Goal: Transaction & Acquisition: Subscribe to service/newsletter

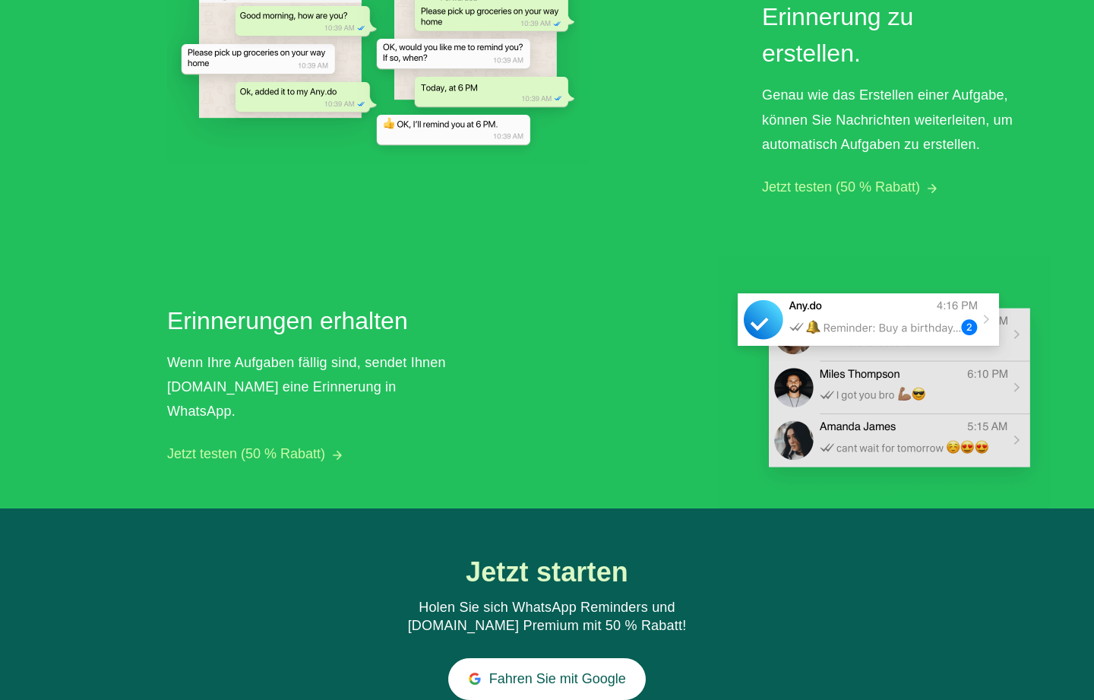
scroll to position [1208, 0]
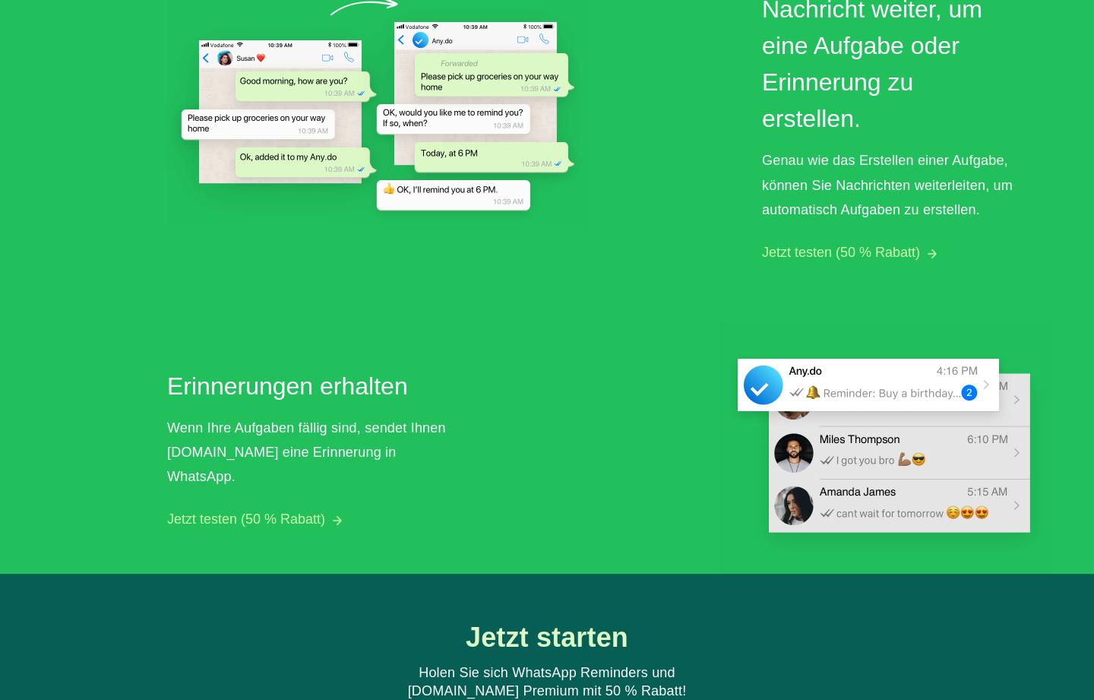
click at [870, 250] on button "Jetzt testen (50 % Rabatt)" at bounding box center [841, 253] width 158 height 16
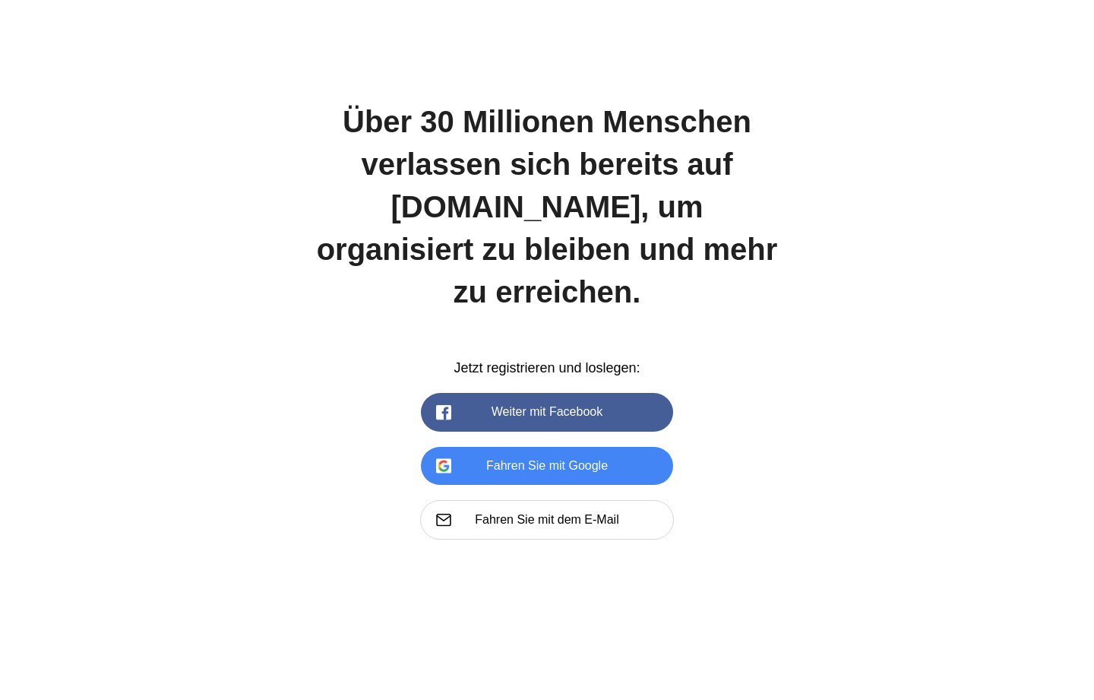
scroll to position [2080, 0]
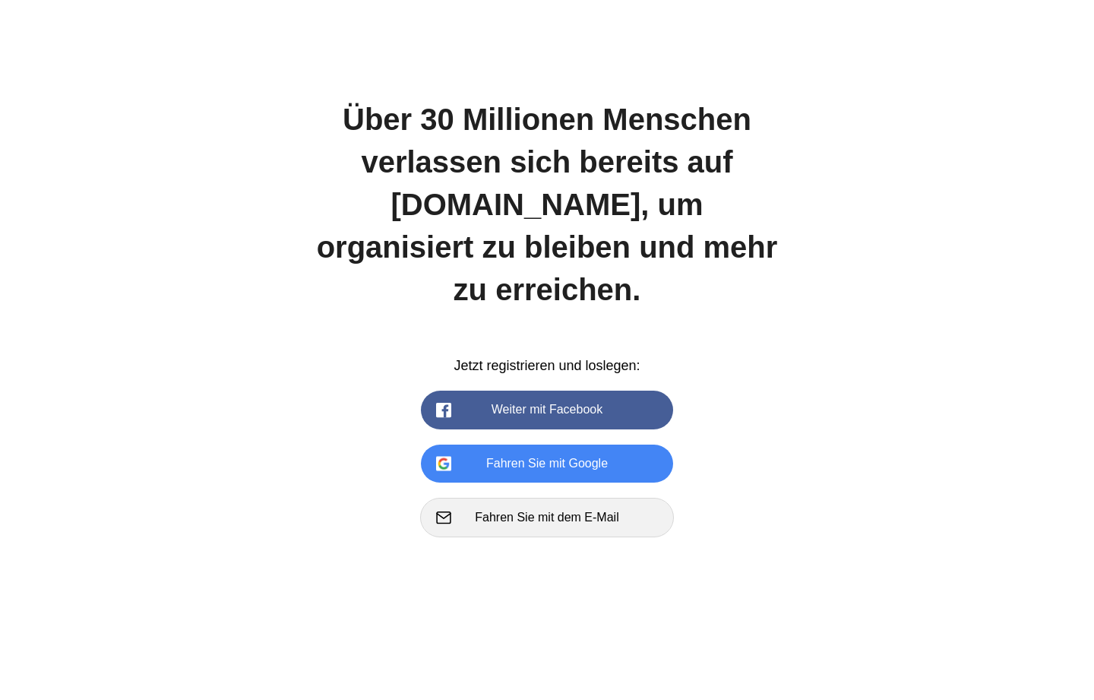
click at [584, 497] on button "Fahren Sie mit dem E-Mail" at bounding box center [547, 516] width 254 height 39
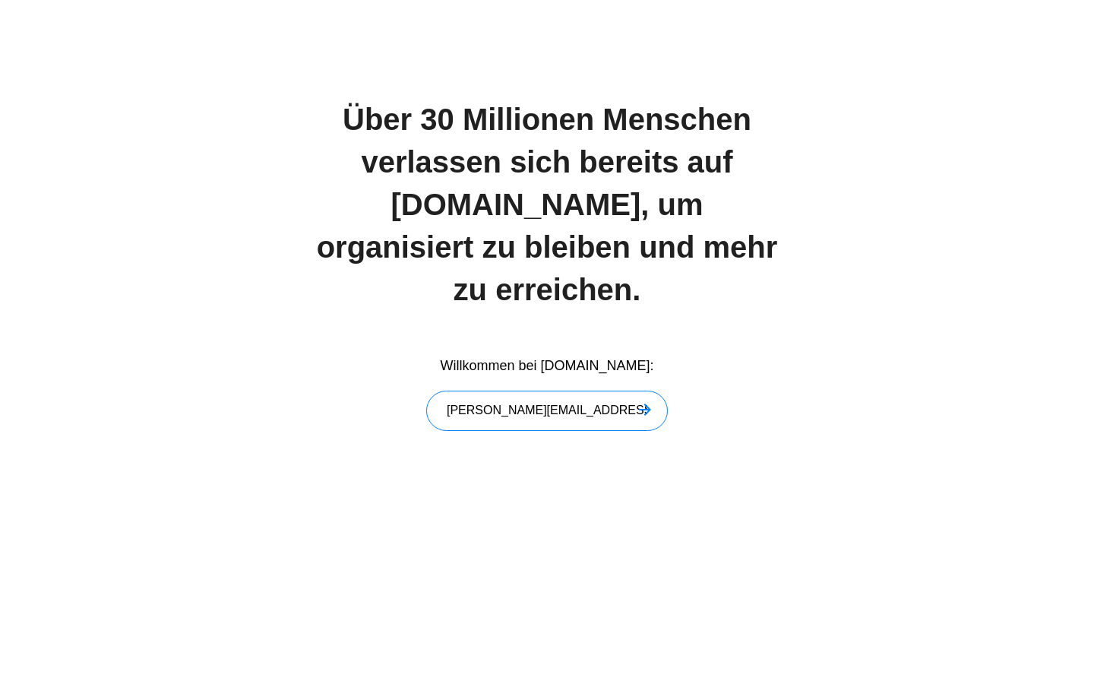
type input "cindy.sarbach@outlook.de"
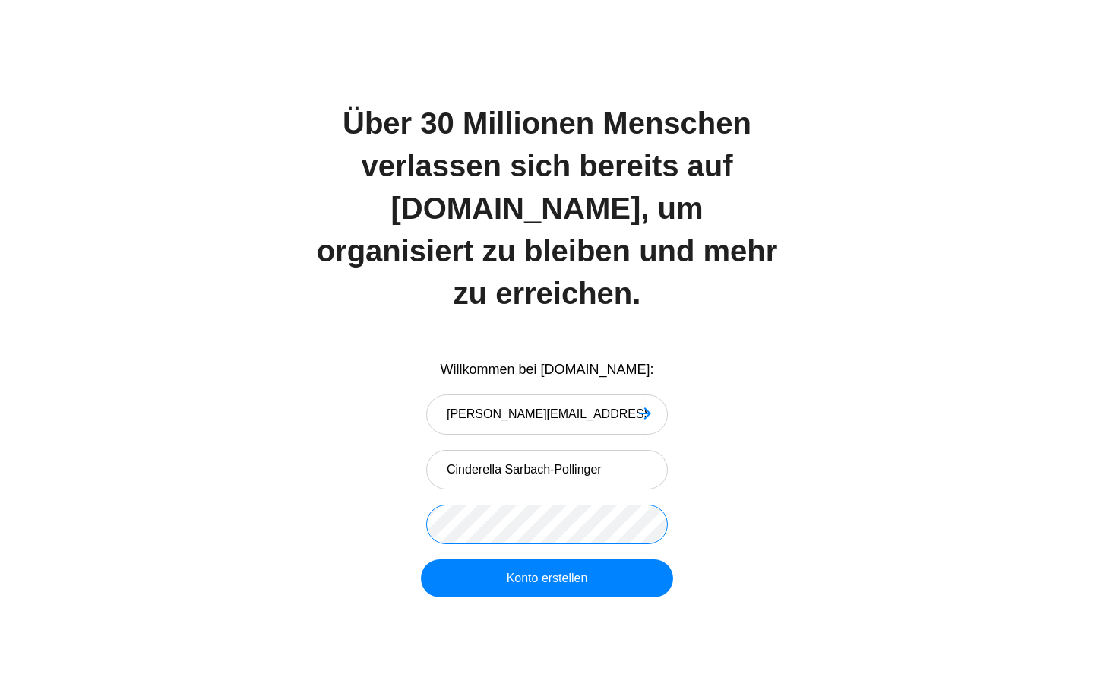
scroll to position [2021, 0]
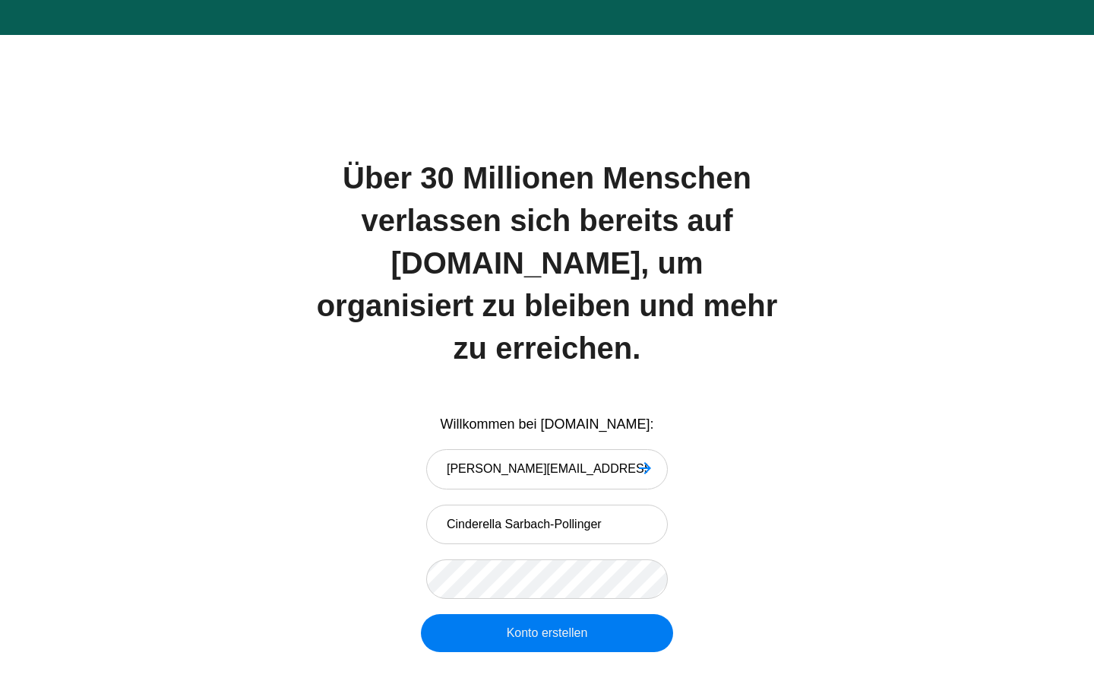
click at [506, 614] on button "Konto erstellen" at bounding box center [547, 633] width 252 height 38
click at [567, 614] on button "Konto erstellen" at bounding box center [547, 633] width 252 height 38
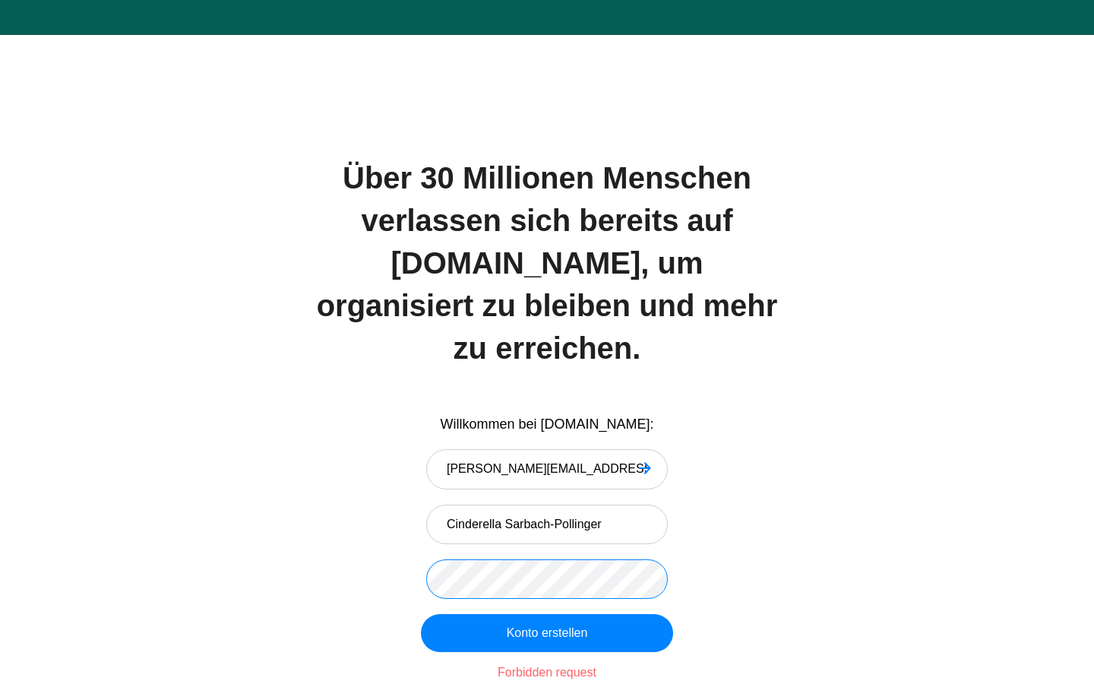
click at [421, 523] on div "Willkommen bei Any.DO: cindy.sarbach@outlook.de Cinderella Sarbach-Pollinger Ko…" at bounding box center [546, 548] width 471 height 267
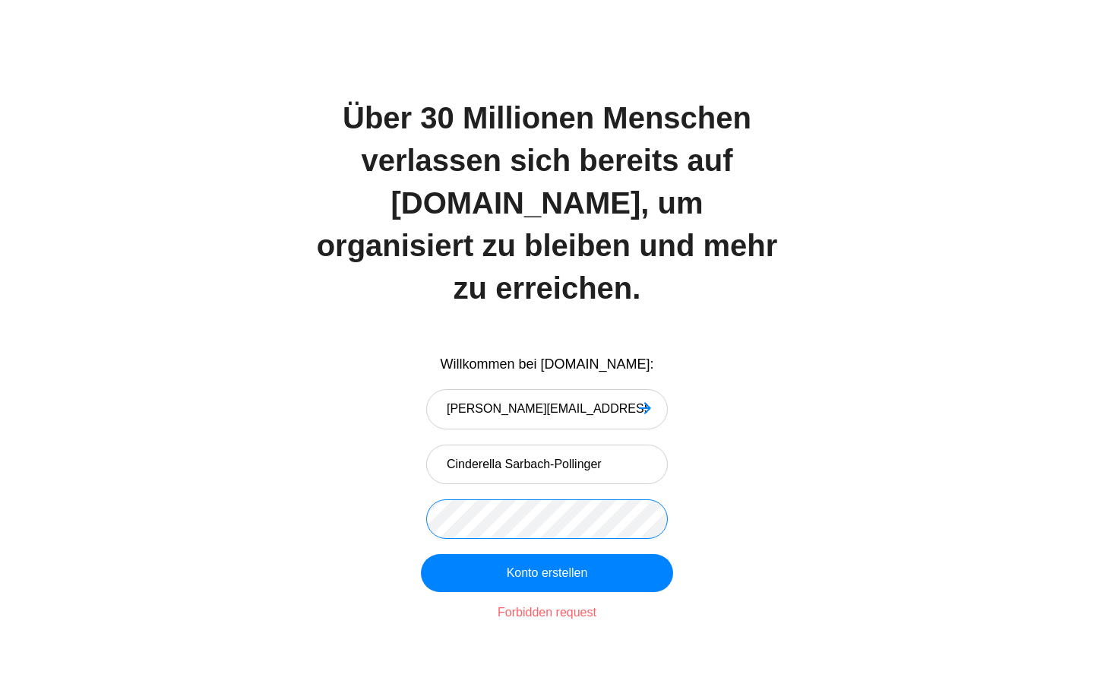
scroll to position [2080, 0]
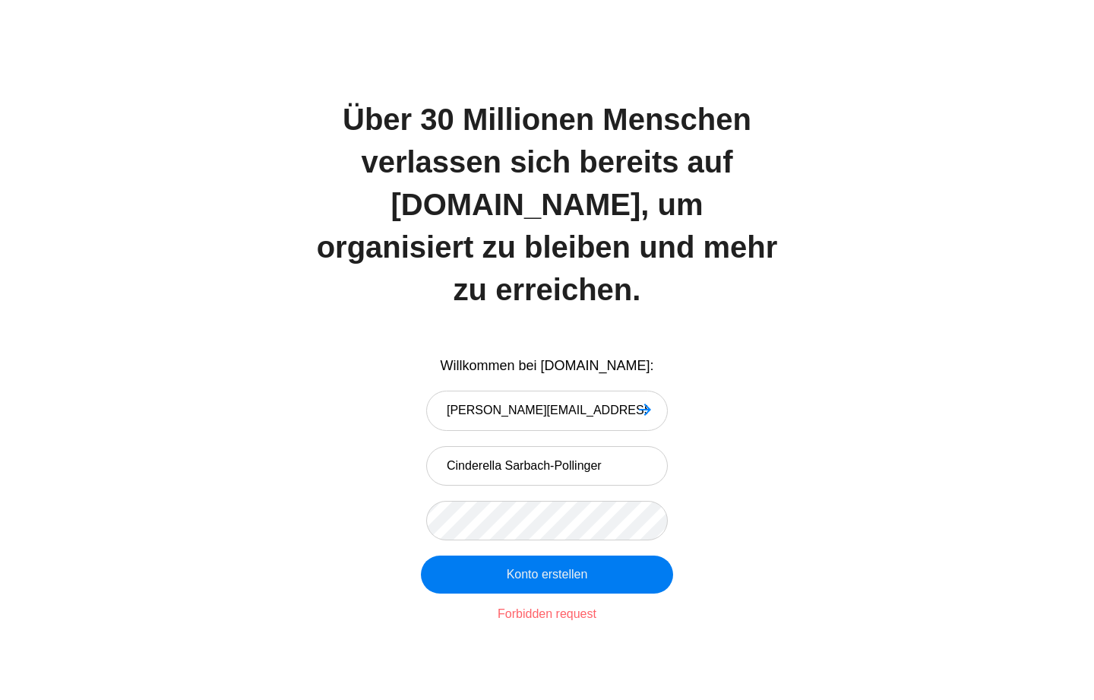
click at [576, 555] on button "Konto erstellen" at bounding box center [547, 574] width 252 height 38
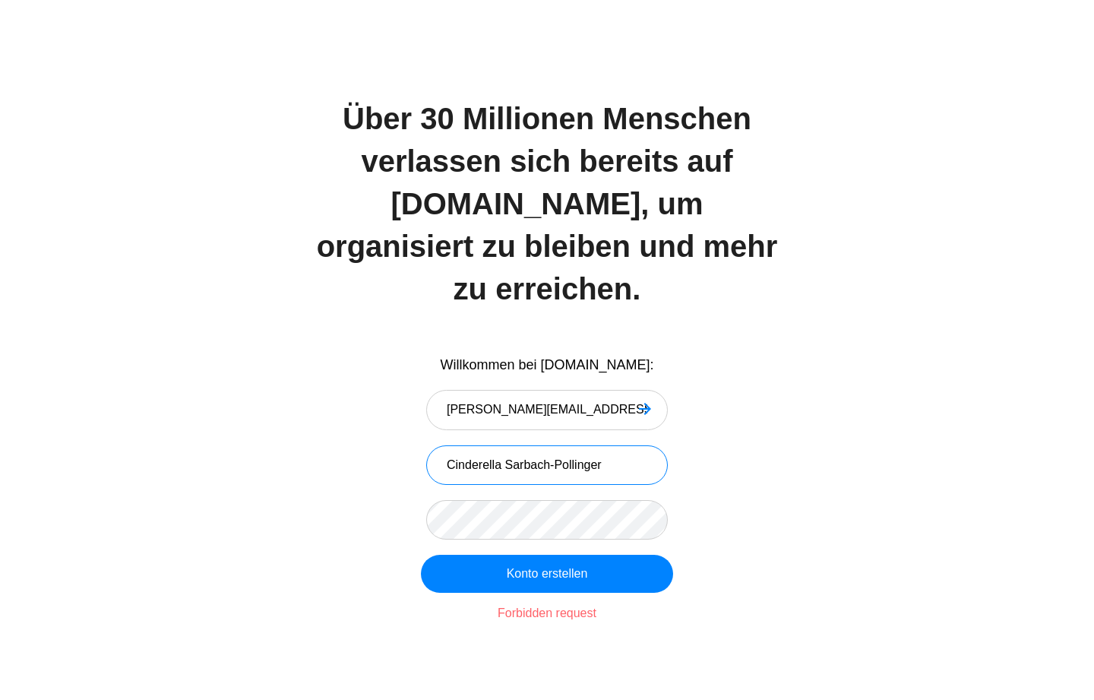
drag, startPoint x: 610, startPoint y: 415, endPoint x: 549, endPoint y: 418, distance: 60.8
click at [549, 445] on input "Cinderella Sarbach-Pollinger" at bounding box center [547, 464] width 242 height 39
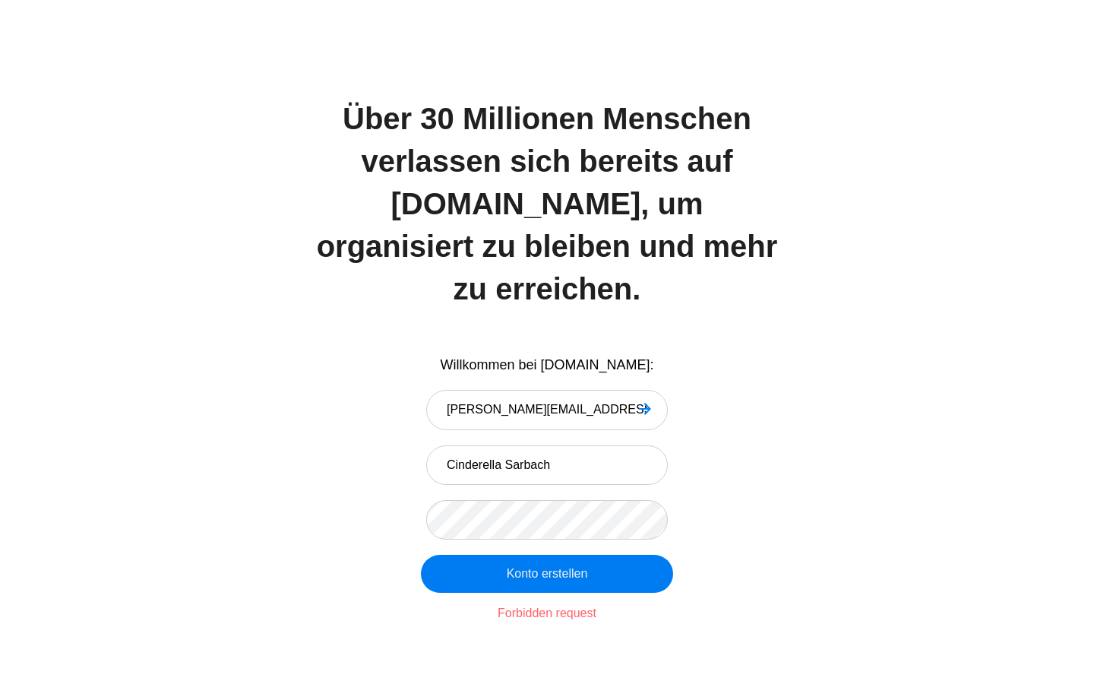
click at [590, 554] on button "Konto erstellen" at bounding box center [547, 573] width 252 height 38
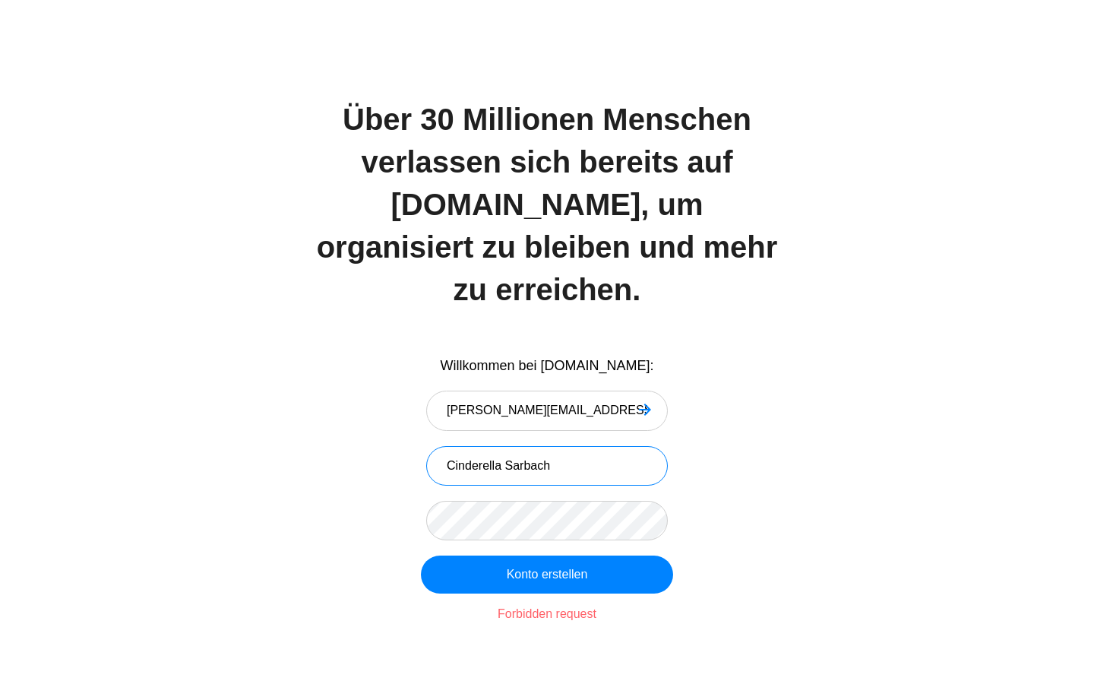
drag, startPoint x: 501, startPoint y: 419, endPoint x: 396, endPoint y: 407, distance: 105.5
click at [396, 408] on div "Willkommen bei Any.DO: cindy.sarbach@outlook.de Cinderella Sarbach Konto erstel…" at bounding box center [546, 489] width 471 height 267
type input "Cindy Sarbach"
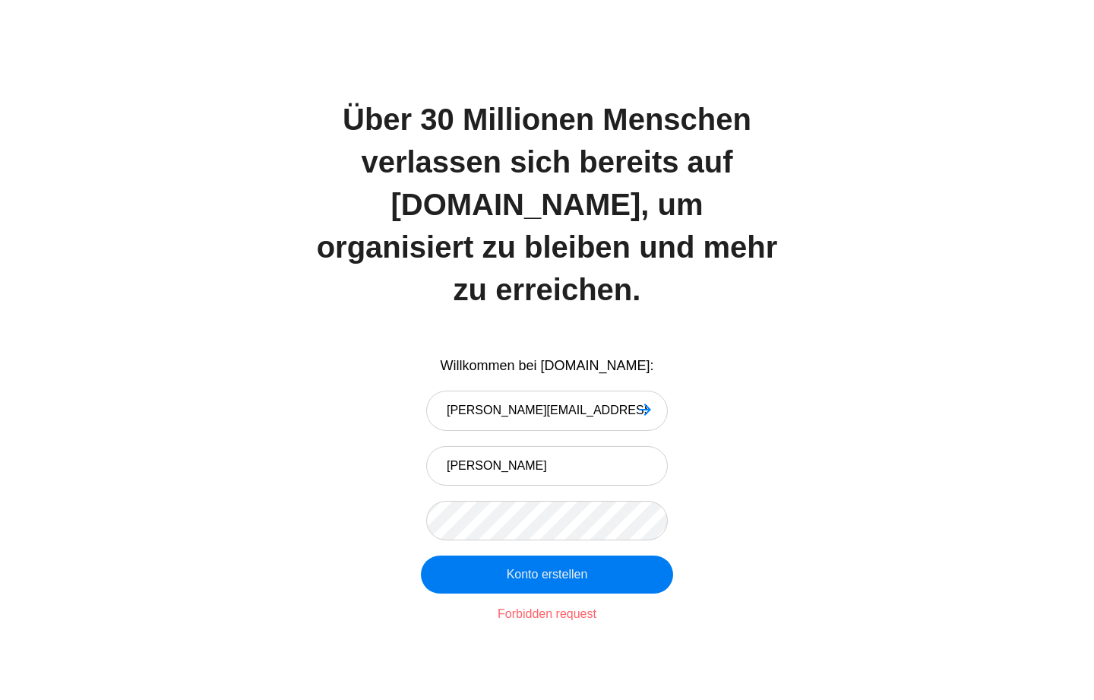
click at [614, 555] on button "Konto erstellen" at bounding box center [547, 574] width 252 height 38
click at [677, 605] on div "Forbidden request" at bounding box center [546, 613] width 471 height 17
click at [558, 555] on button "Konto erstellen" at bounding box center [547, 574] width 252 height 38
click at [645, 403] on icon at bounding box center [645, 409] width 12 height 12
click at [532, 555] on button "Konto erstellen" at bounding box center [547, 574] width 252 height 38
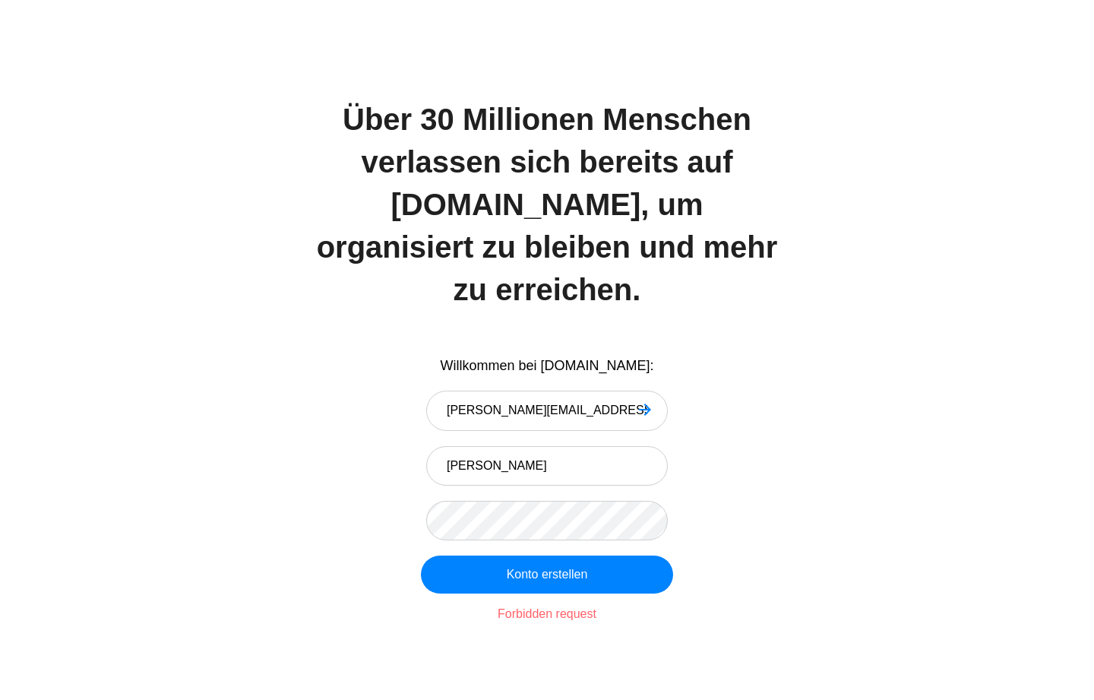
click at [536, 605] on div "Forbidden request" at bounding box center [546, 613] width 471 height 17
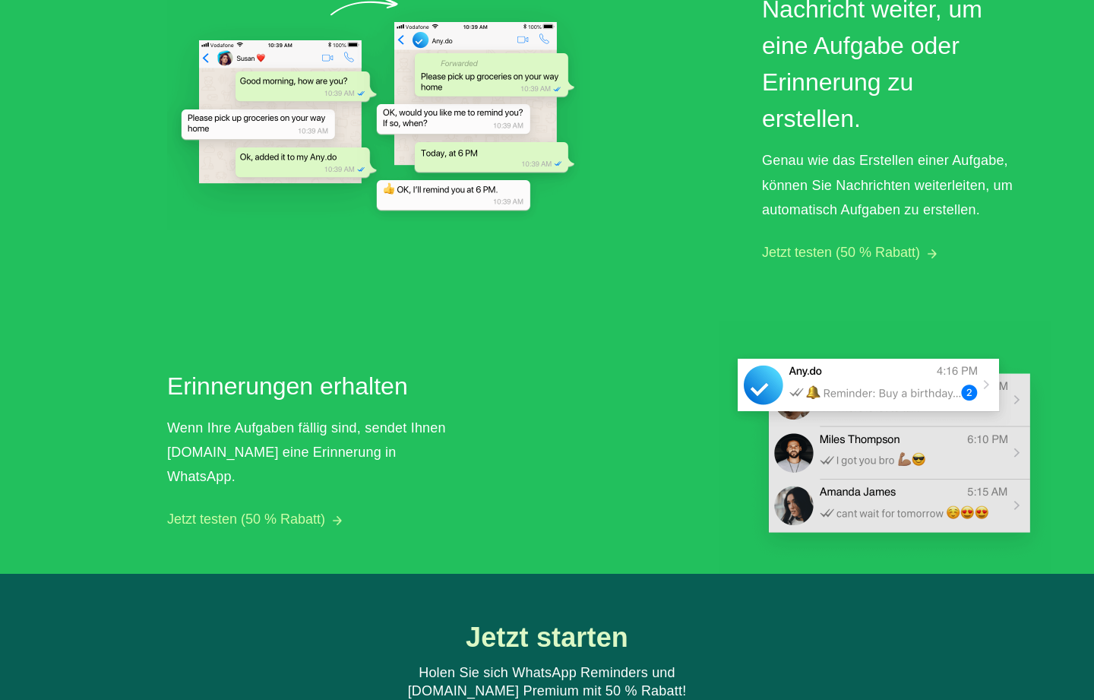
click at [893, 249] on button "Jetzt testen (50 % Rabatt)" at bounding box center [841, 253] width 158 height 16
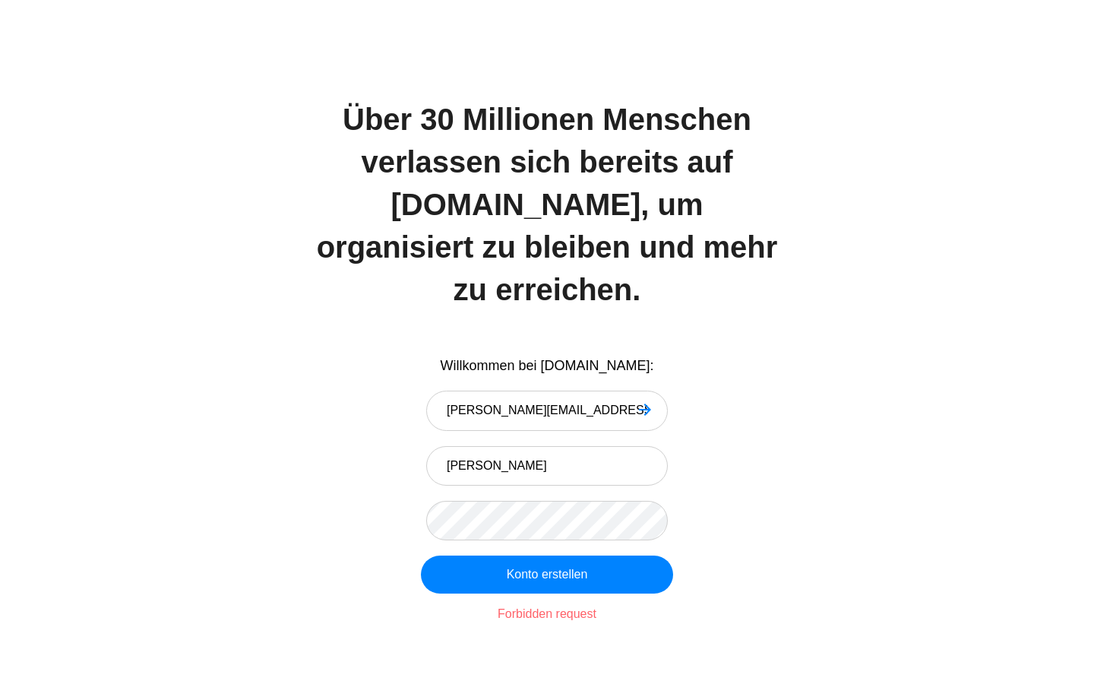
scroll to position [1208, 0]
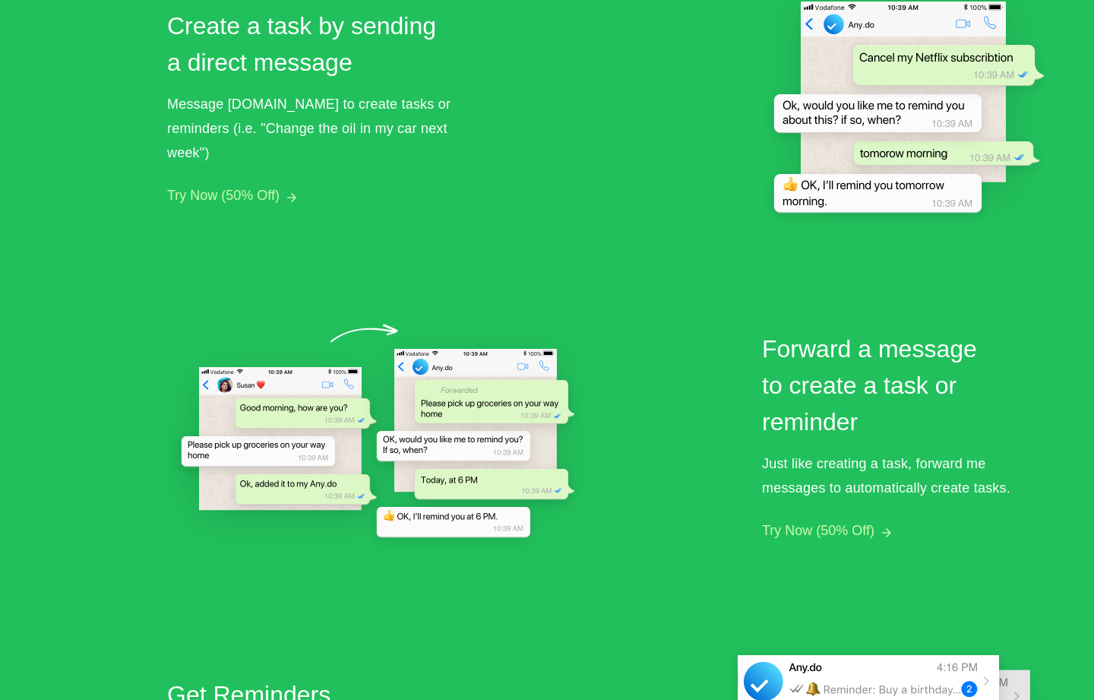
scroll to position [930, 0]
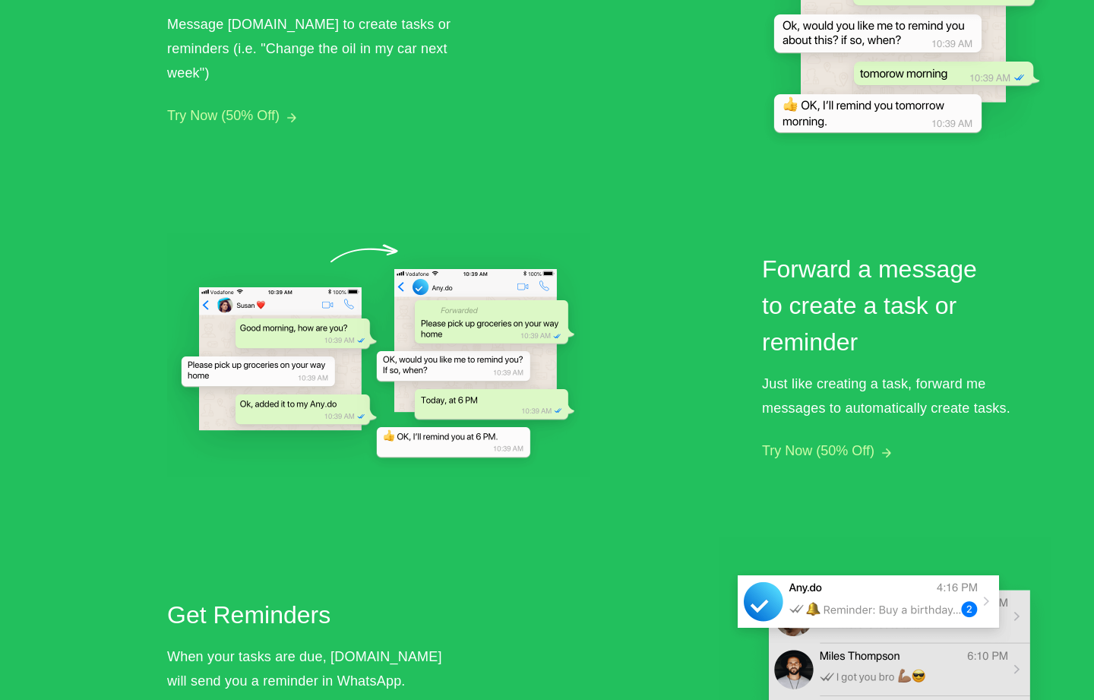
click at [835, 447] on button "Try Now (50% Off)" at bounding box center [818, 451] width 112 height 16
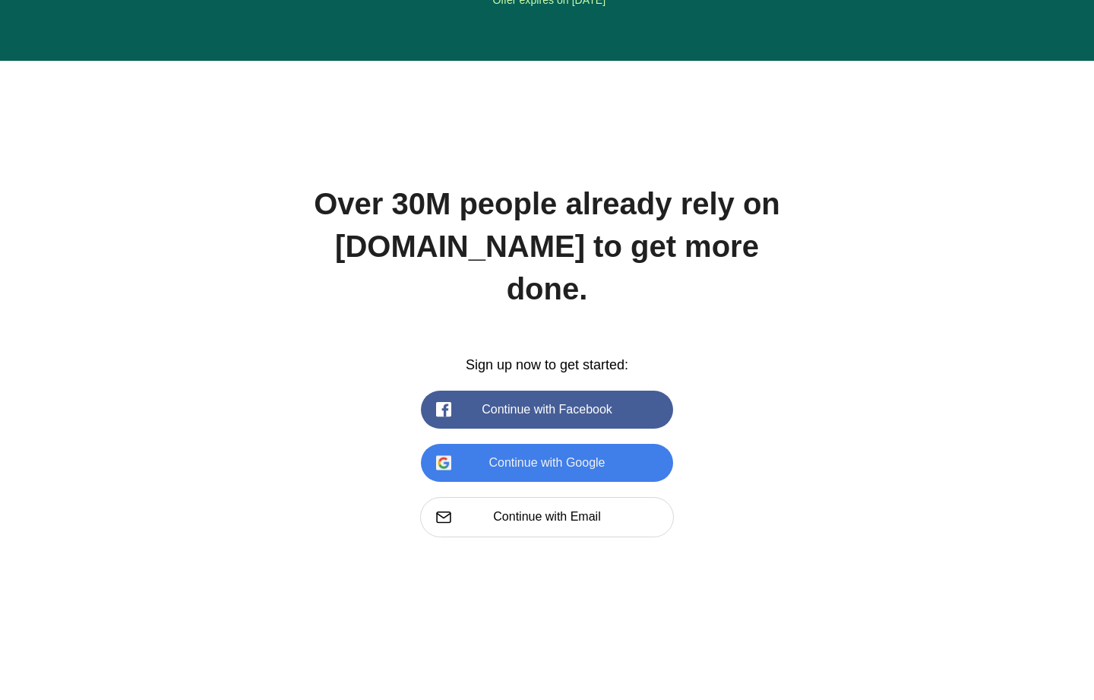
click at [522, 444] on button "Continue with Google" at bounding box center [547, 463] width 252 height 38
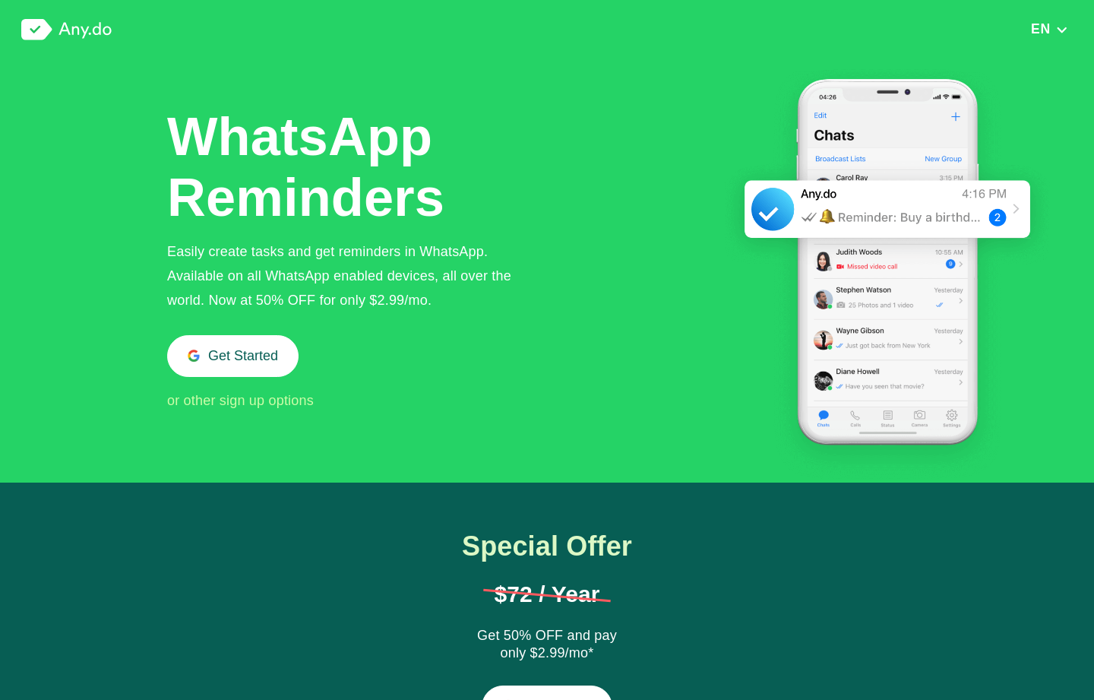
scroll to position [1791, 0]
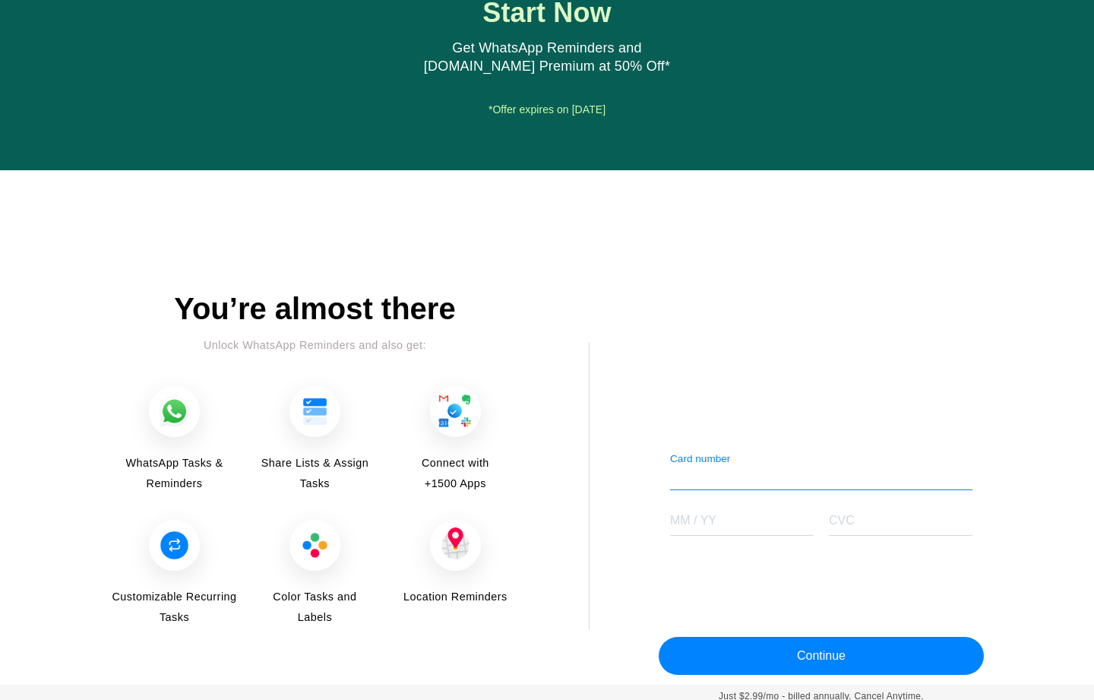
scroll to position [1716, 0]
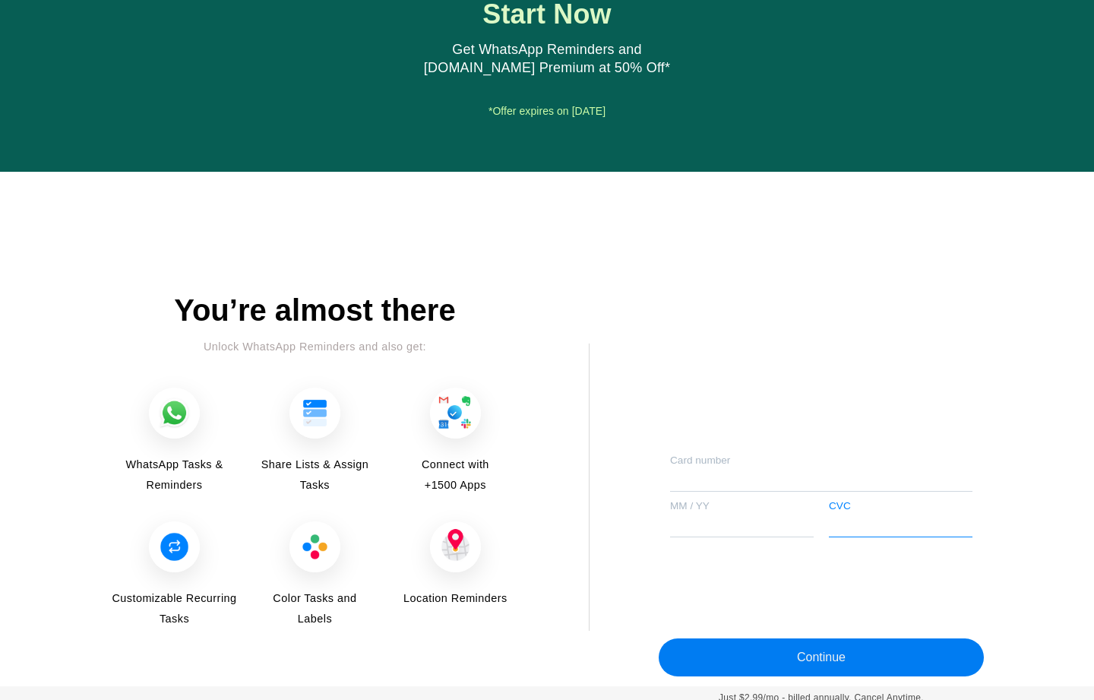
click at [841, 653] on button "Continue" at bounding box center [820, 657] width 325 height 38
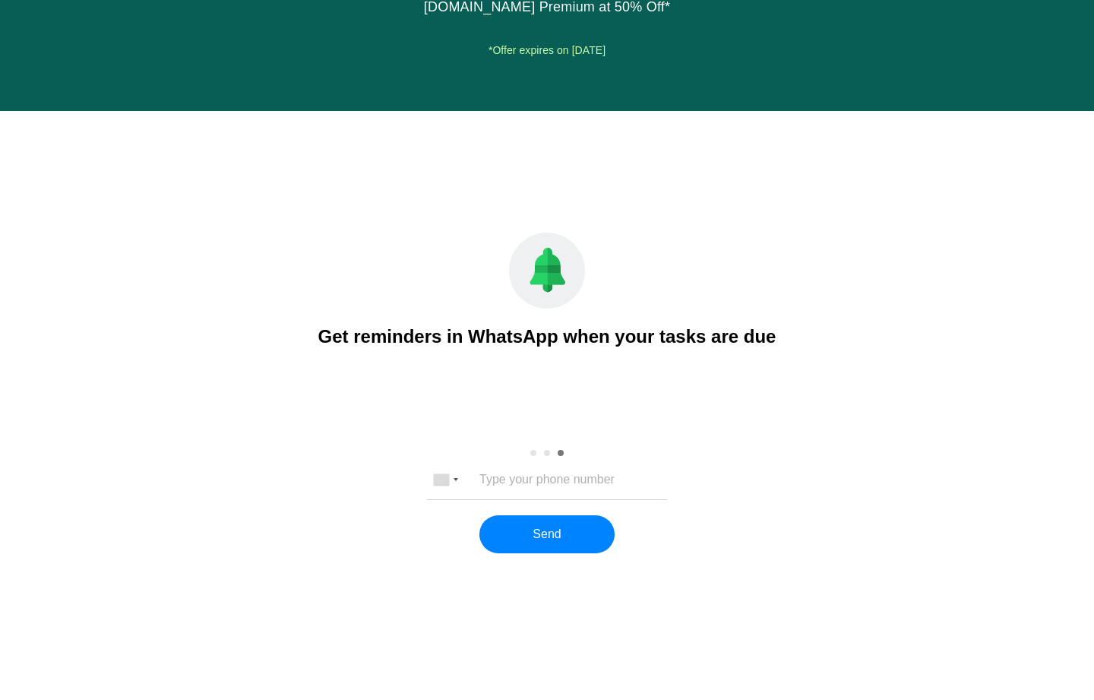
scroll to position [1776, 0]
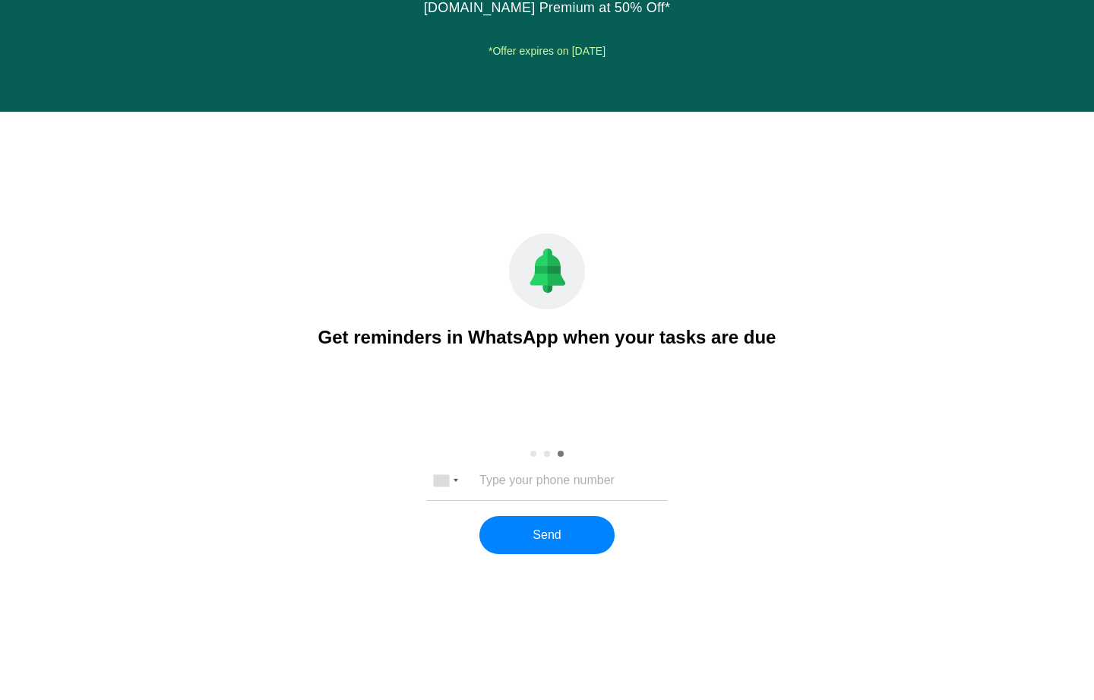
click at [542, 478] on input "tel" at bounding box center [547, 480] width 201 height 14
click at [457, 478] on div at bounding box center [455, 479] width 5 height 3
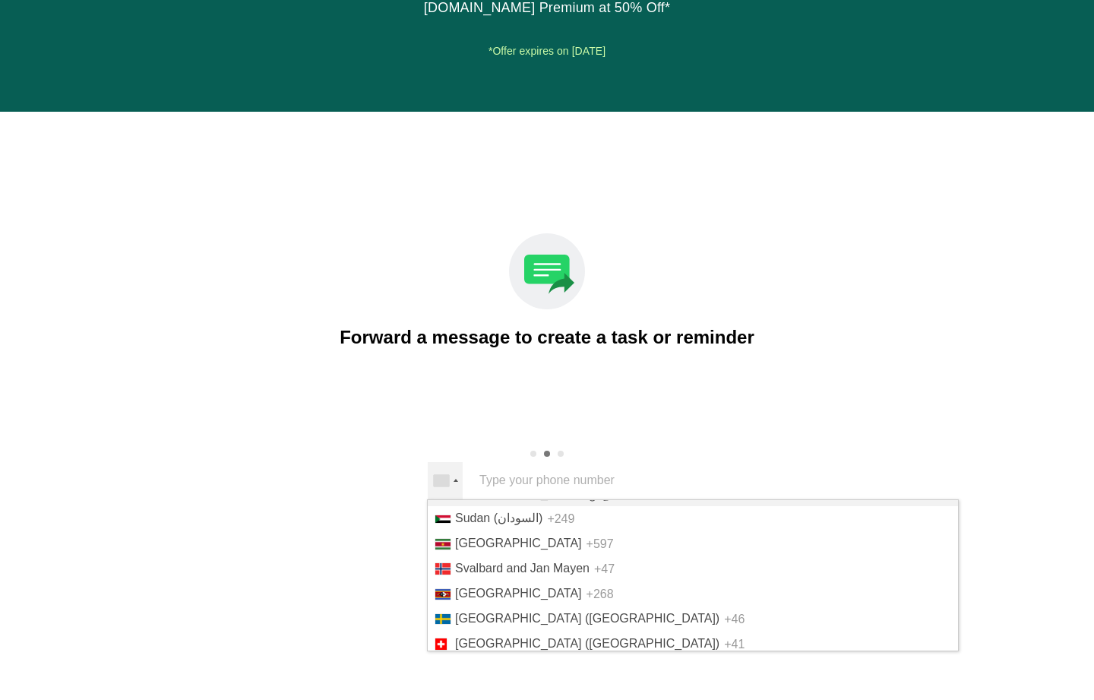
scroll to position [5161, 0]
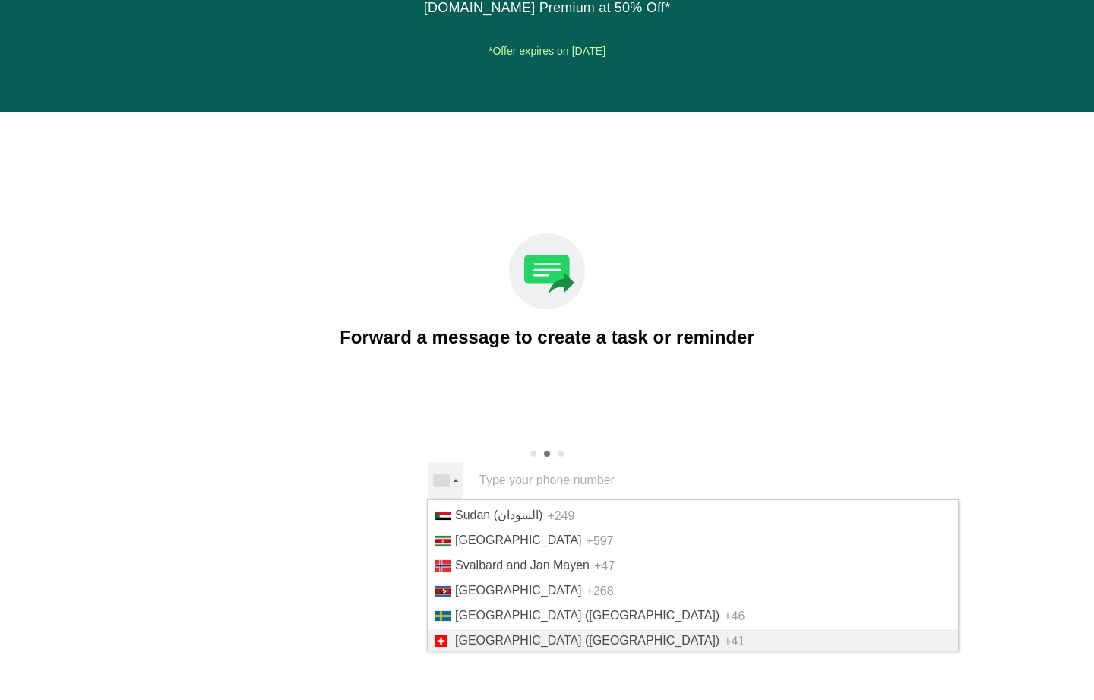
click at [543, 633] on span "Switzerland (Schweiz)" at bounding box center [587, 639] width 264 height 13
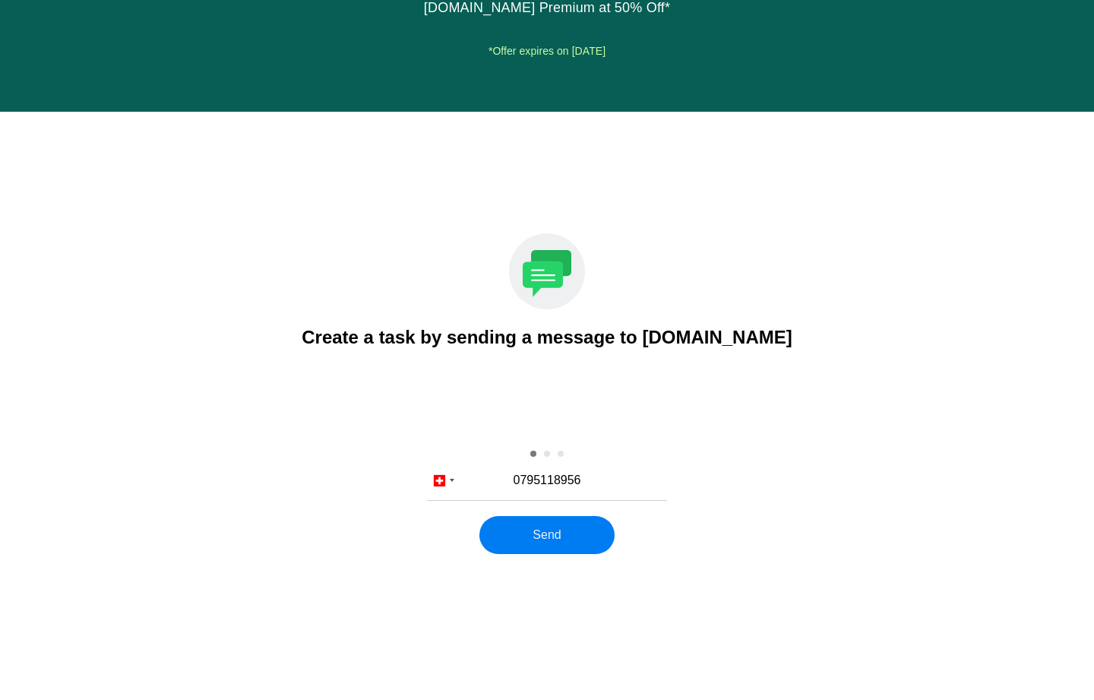
type input "0795118956"
click at [555, 532] on button "Send" at bounding box center [546, 535] width 134 height 38
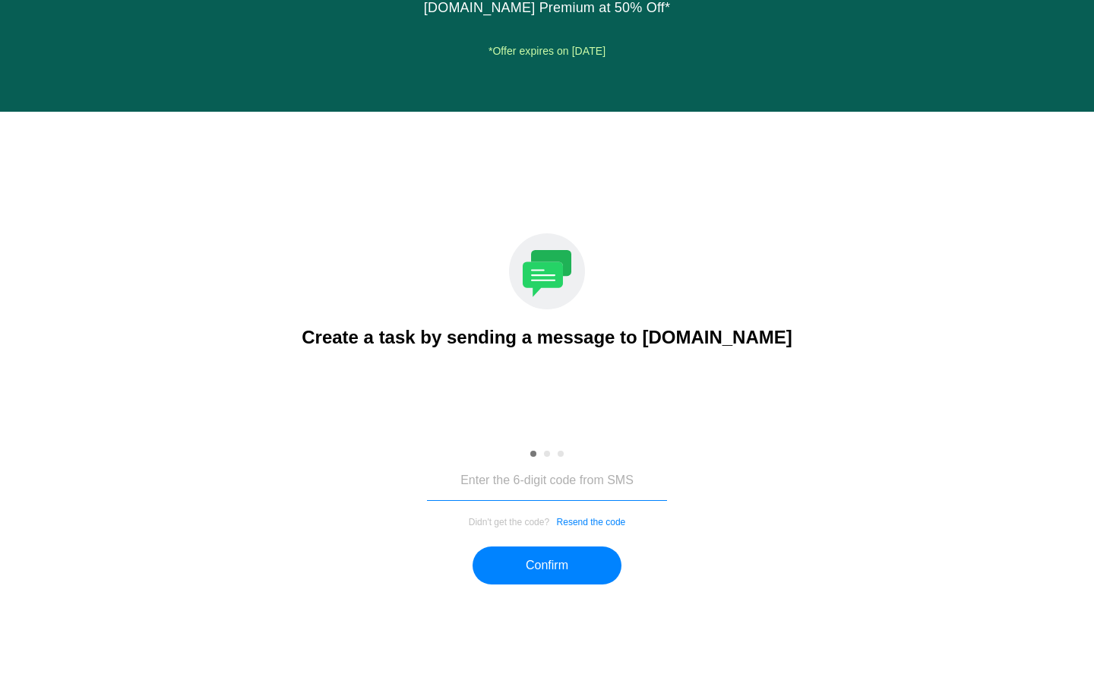
click at [606, 486] on input "tel" at bounding box center [547, 480] width 240 height 39
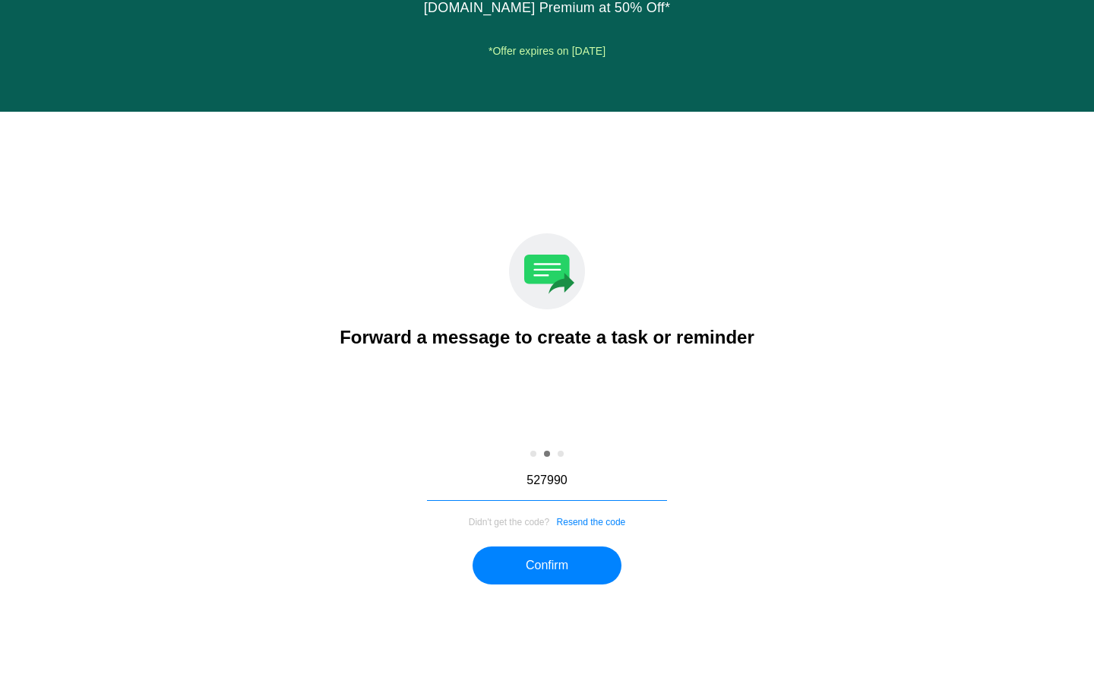
type input "527990"
